Goal: Task Accomplishment & Management: Complete application form

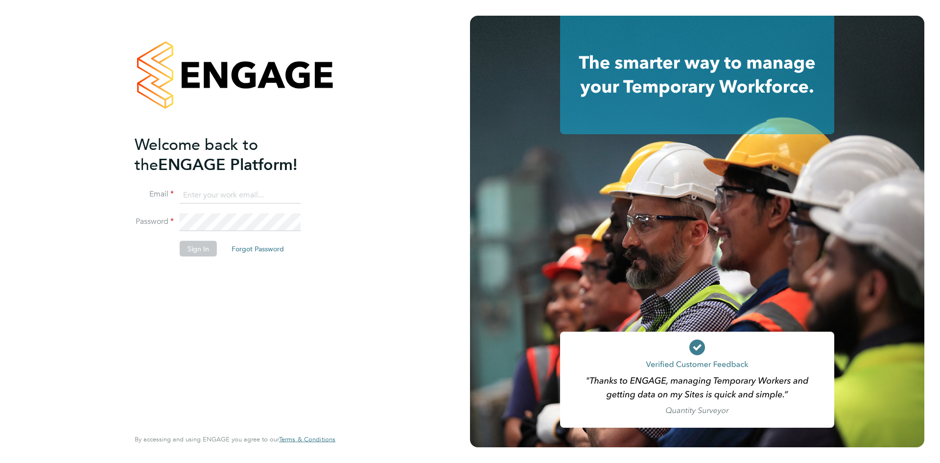
type input "valeria.erdos@citycalling.com"
click at [212, 255] on button "Sign In" at bounding box center [198, 248] width 37 height 16
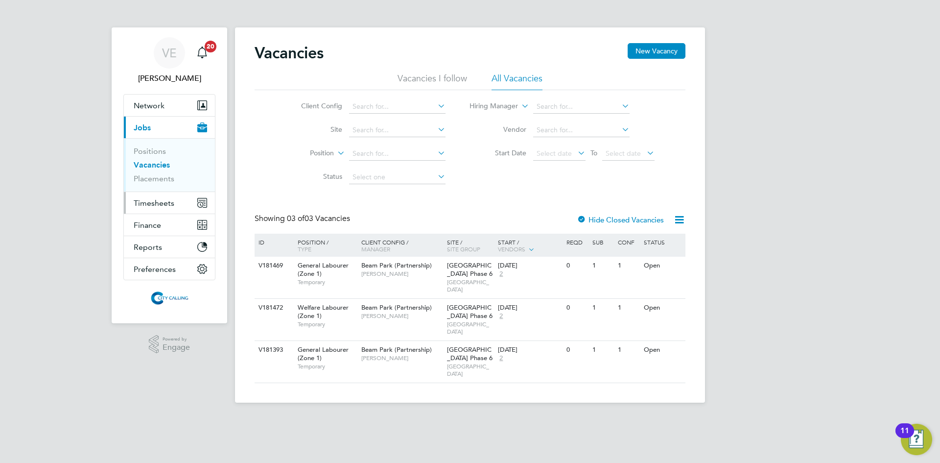
click at [160, 206] on span "Timesheets" at bounding box center [154, 202] width 41 height 9
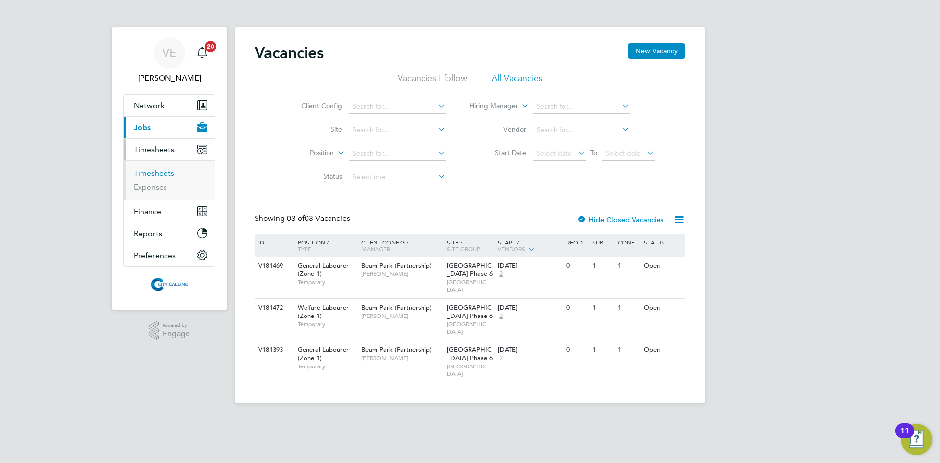
drag, startPoint x: 166, startPoint y: 169, endPoint x: 168, endPoint y: 165, distance: 5.0
click at [166, 169] on link "Timesheets" at bounding box center [154, 172] width 41 height 9
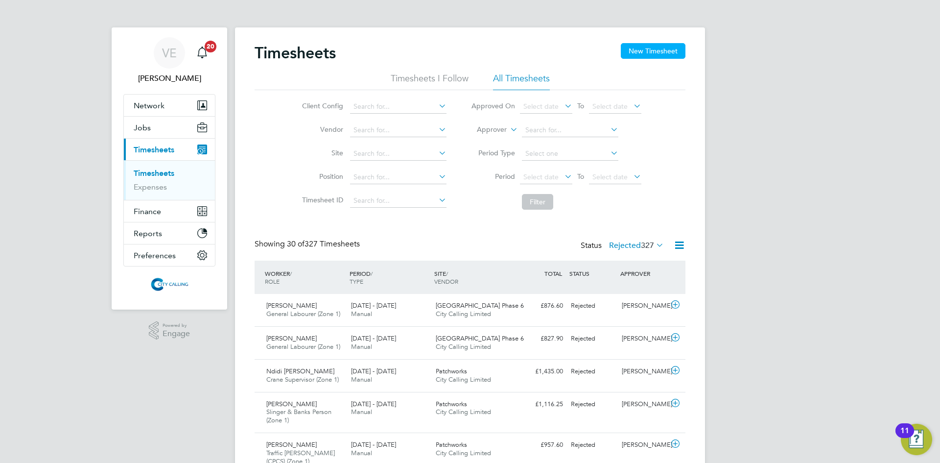
click at [673, 49] on button "New Timesheet" at bounding box center [653, 51] width 65 height 16
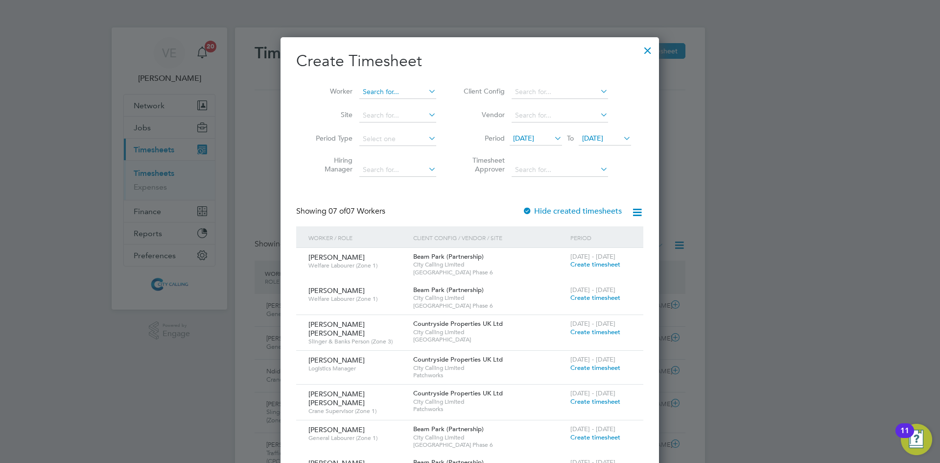
click at [400, 95] on input at bounding box center [397, 92] width 77 height 14
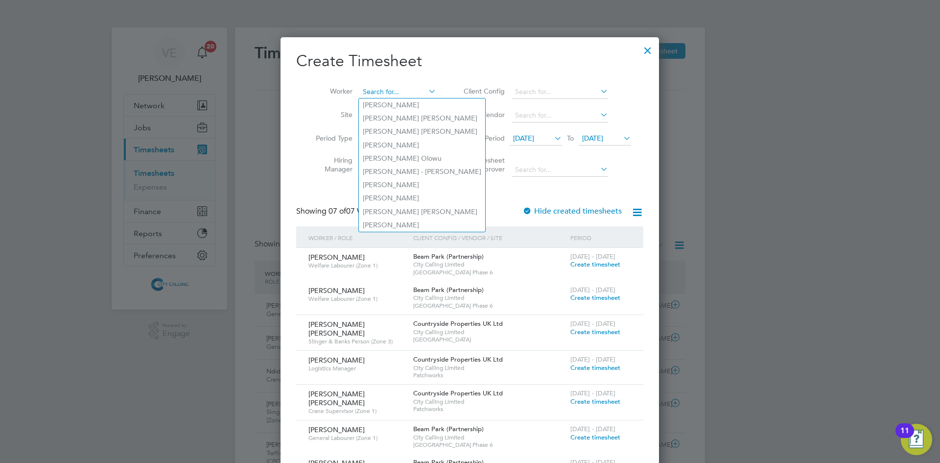
paste input "[PERSON_NAME]"
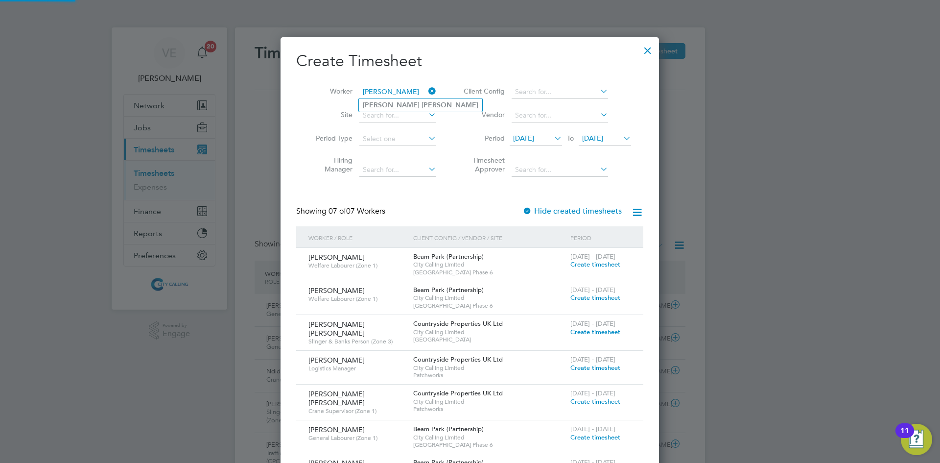
type input "[PERSON_NAME]"
click at [422, 103] on b "[PERSON_NAME]" at bounding box center [450, 105] width 57 height 8
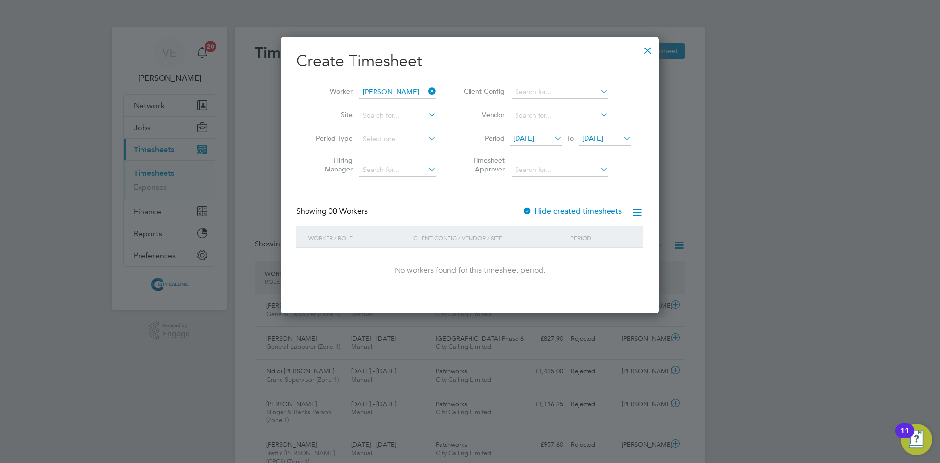
click at [552, 143] on icon at bounding box center [552, 138] width 0 height 14
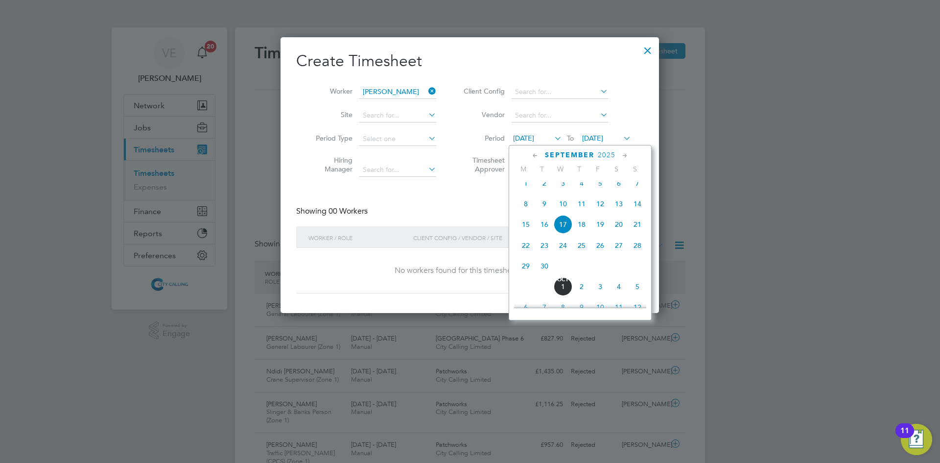
click at [607, 153] on span "2025" at bounding box center [607, 155] width 18 height 8
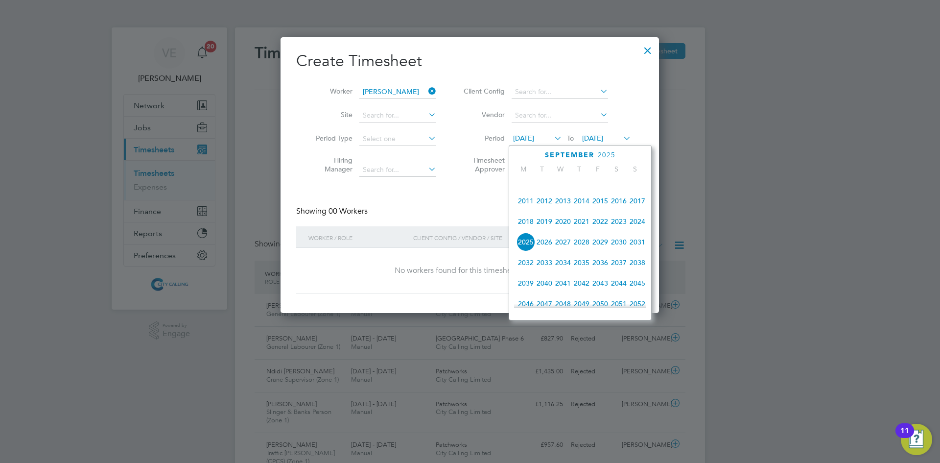
click at [612, 226] on span "2023" at bounding box center [619, 221] width 19 height 19
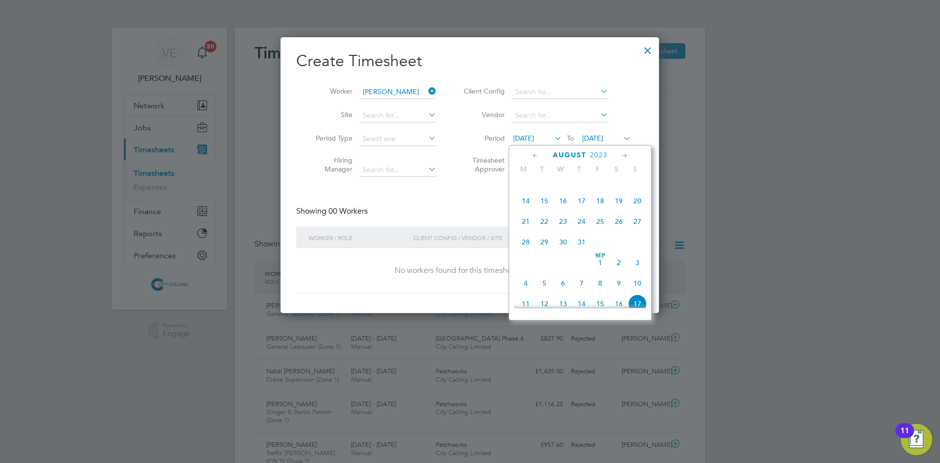
click at [582, 244] on span "31" at bounding box center [581, 242] width 19 height 19
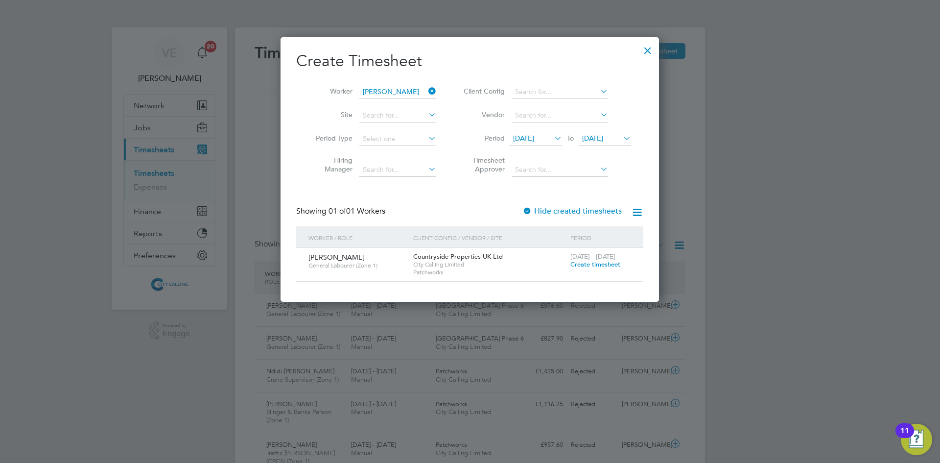
click at [568, 208] on label "Hide created timesheets" at bounding box center [571, 211] width 99 height 10
click at [534, 139] on span "[DATE]" at bounding box center [523, 138] width 21 height 9
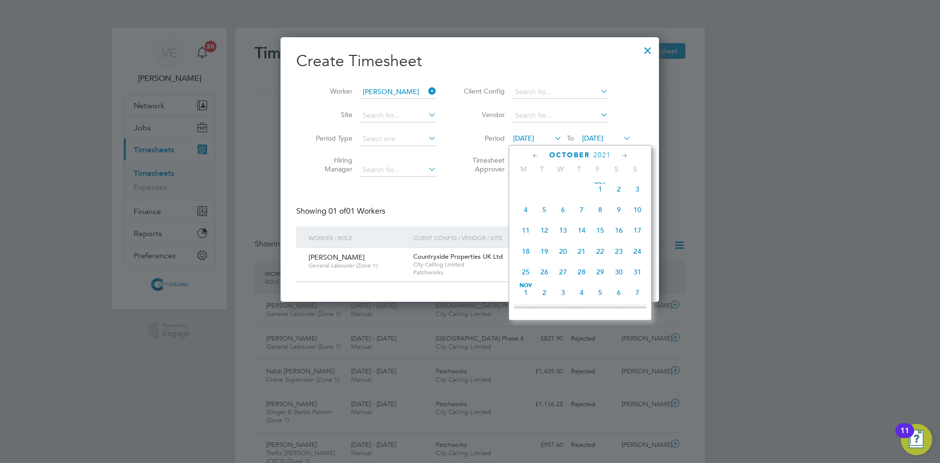
click at [521, 214] on span "4" at bounding box center [526, 209] width 19 height 19
